Goal: Use online tool/utility

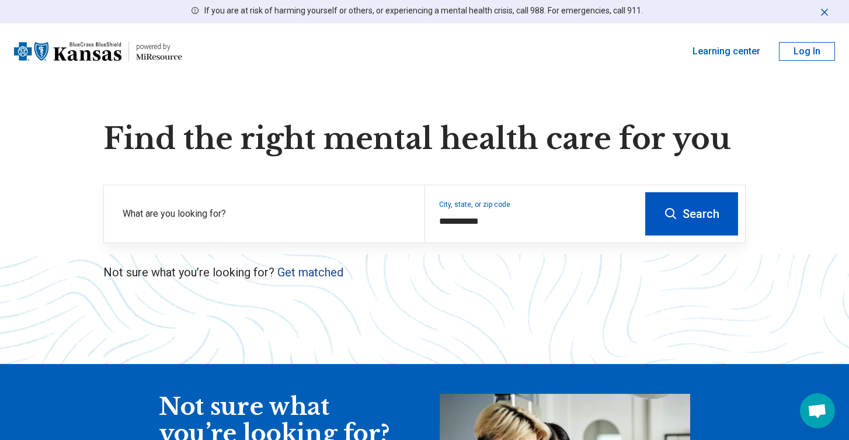
click at [315, 270] on link "Get matched" at bounding box center [310, 272] width 66 height 14
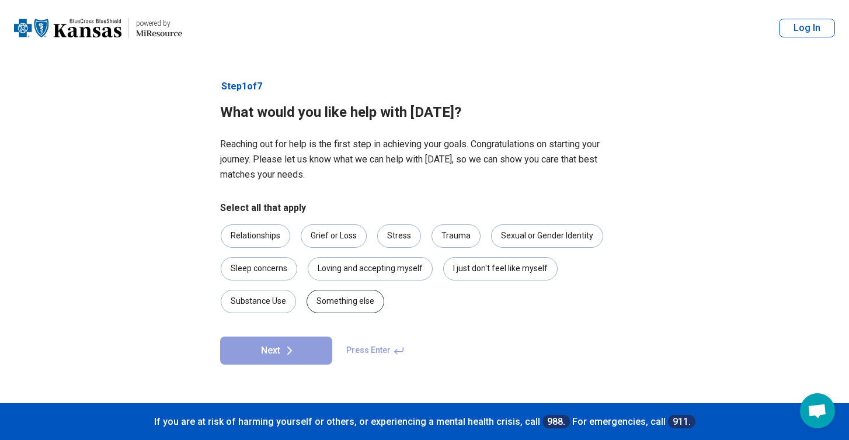
click at [351, 297] on div "Something else" at bounding box center [346, 301] width 78 height 23
click at [264, 232] on div "Relationships" at bounding box center [256, 235] width 70 height 23
click at [357, 301] on div "Something else" at bounding box center [346, 301] width 78 height 23
click at [283, 350] on icon at bounding box center [290, 350] width 14 height 14
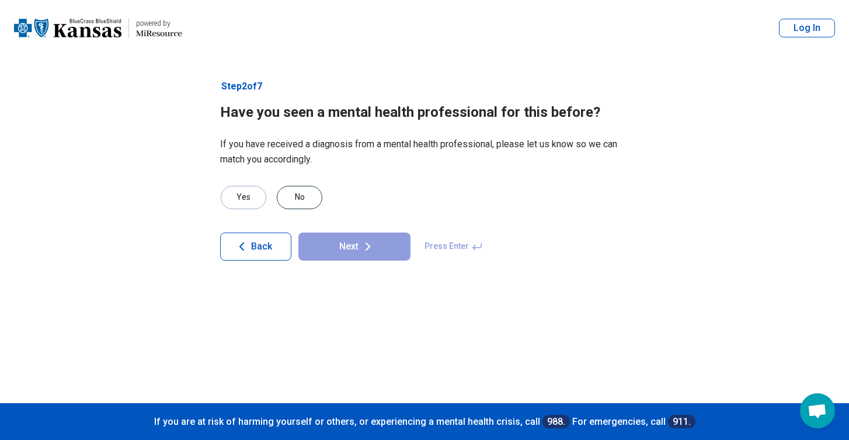
click at [301, 191] on div "No" at bounding box center [300, 197] width 46 height 23
click at [367, 245] on icon at bounding box center [368, 246] width 14 height 14
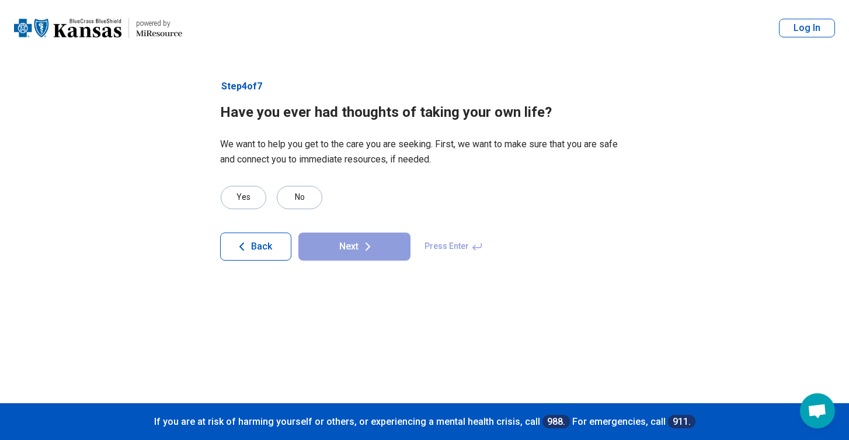
click at [262, 250] on span "Back" at bounding box center [261, 246] width 21 height 9
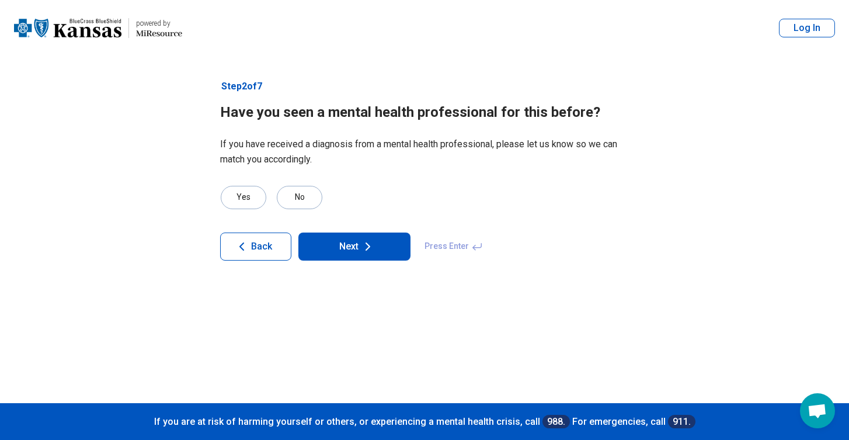
click at [262, 251] on span "Back" at bounding box center [261, 246] width 21 height 9
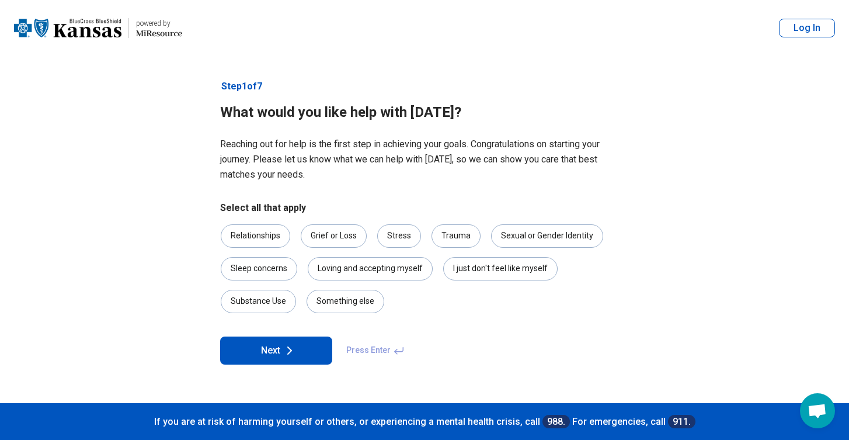
click at [81, 30] on img at bounding box center [67, 28] width 107 height 28
